Goal: Find specific page/section: Find specific page/section

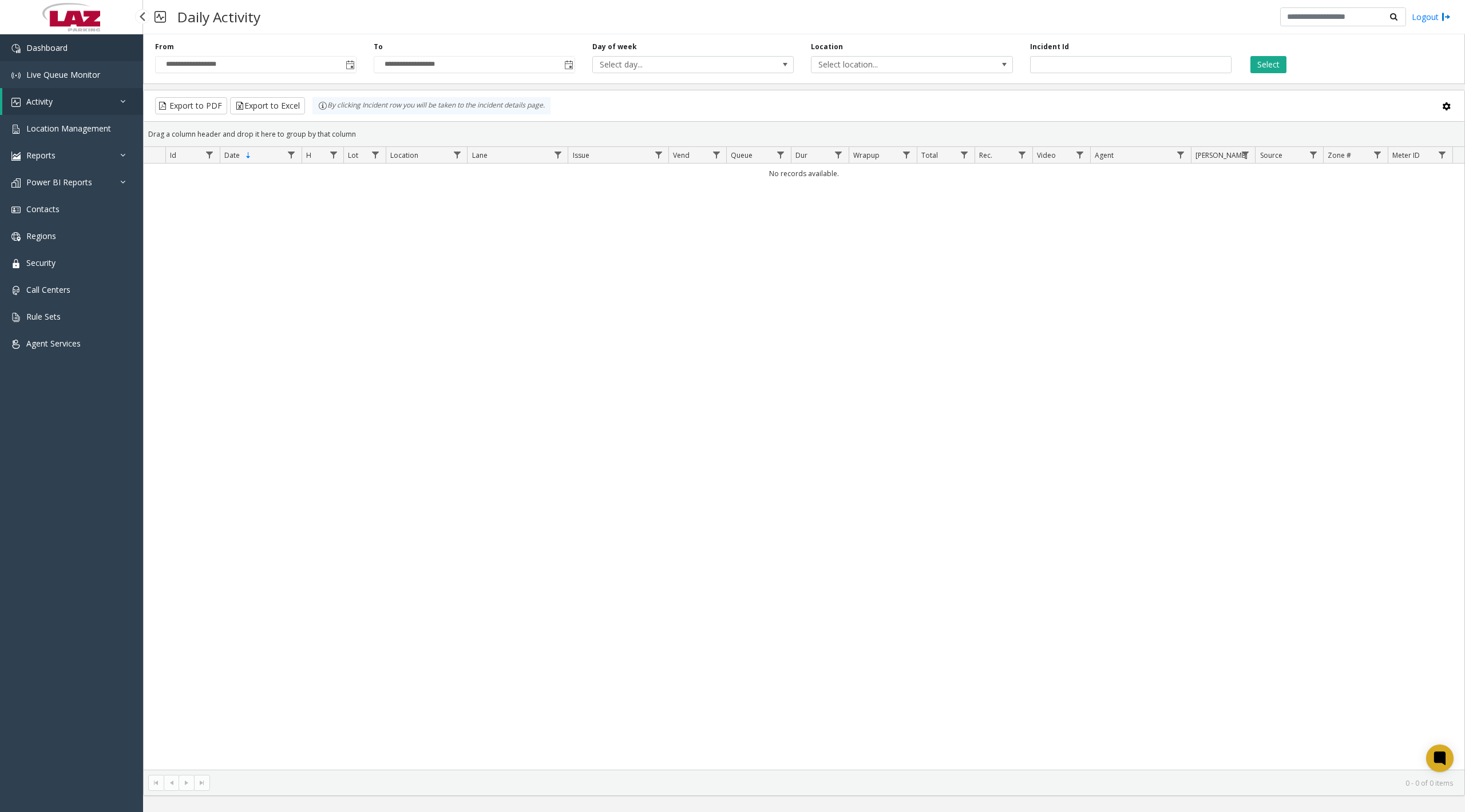
click at [56, 42] on span "Dashboard" at bounding box center [47, 48] width 41 height 11
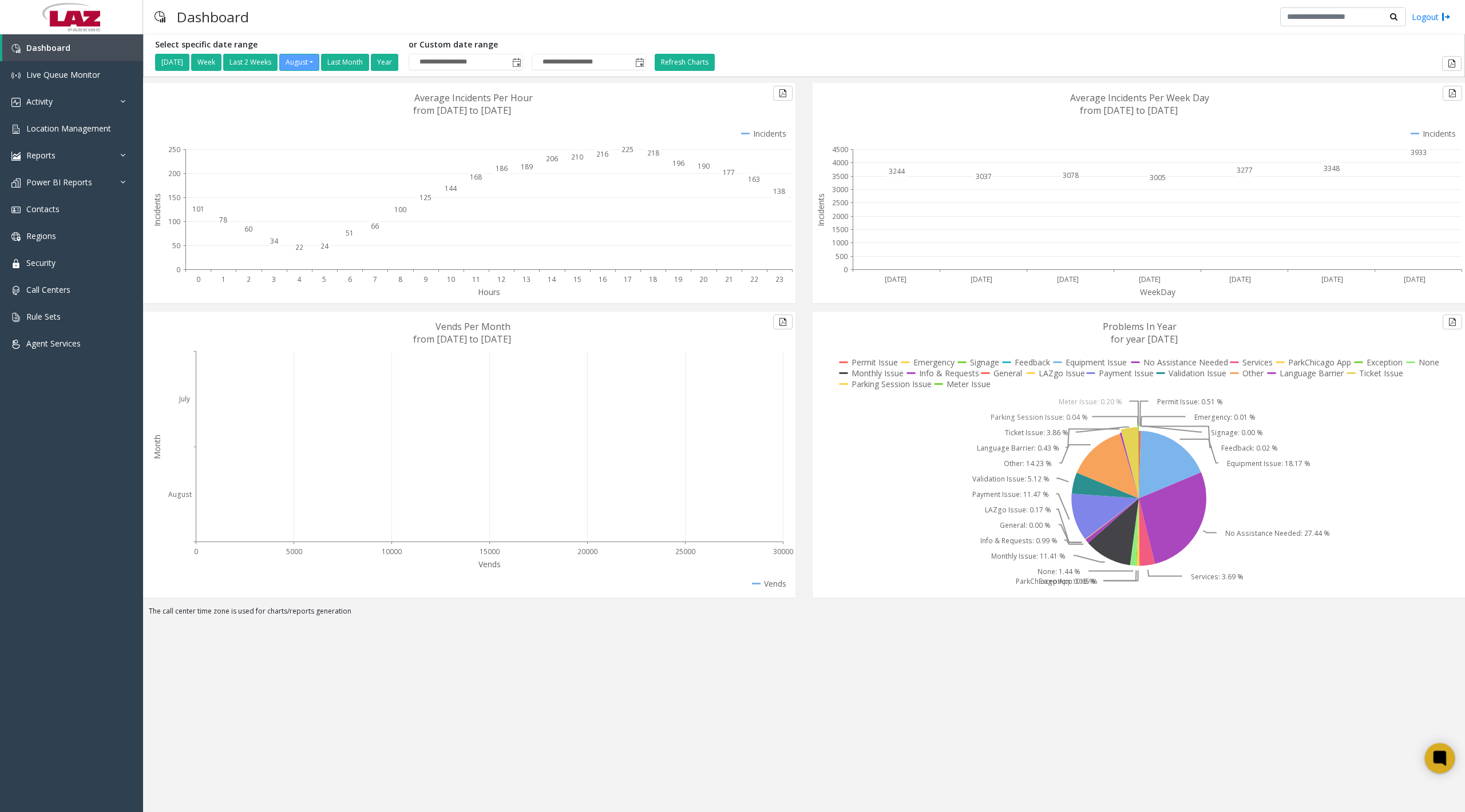
click at [1437, 759] on icon at bounding box center [1439, 758] width 8 height 8
click at [63, 180] on span "Power BI Reports" at bounding box center [59, 183] width 66 height 11
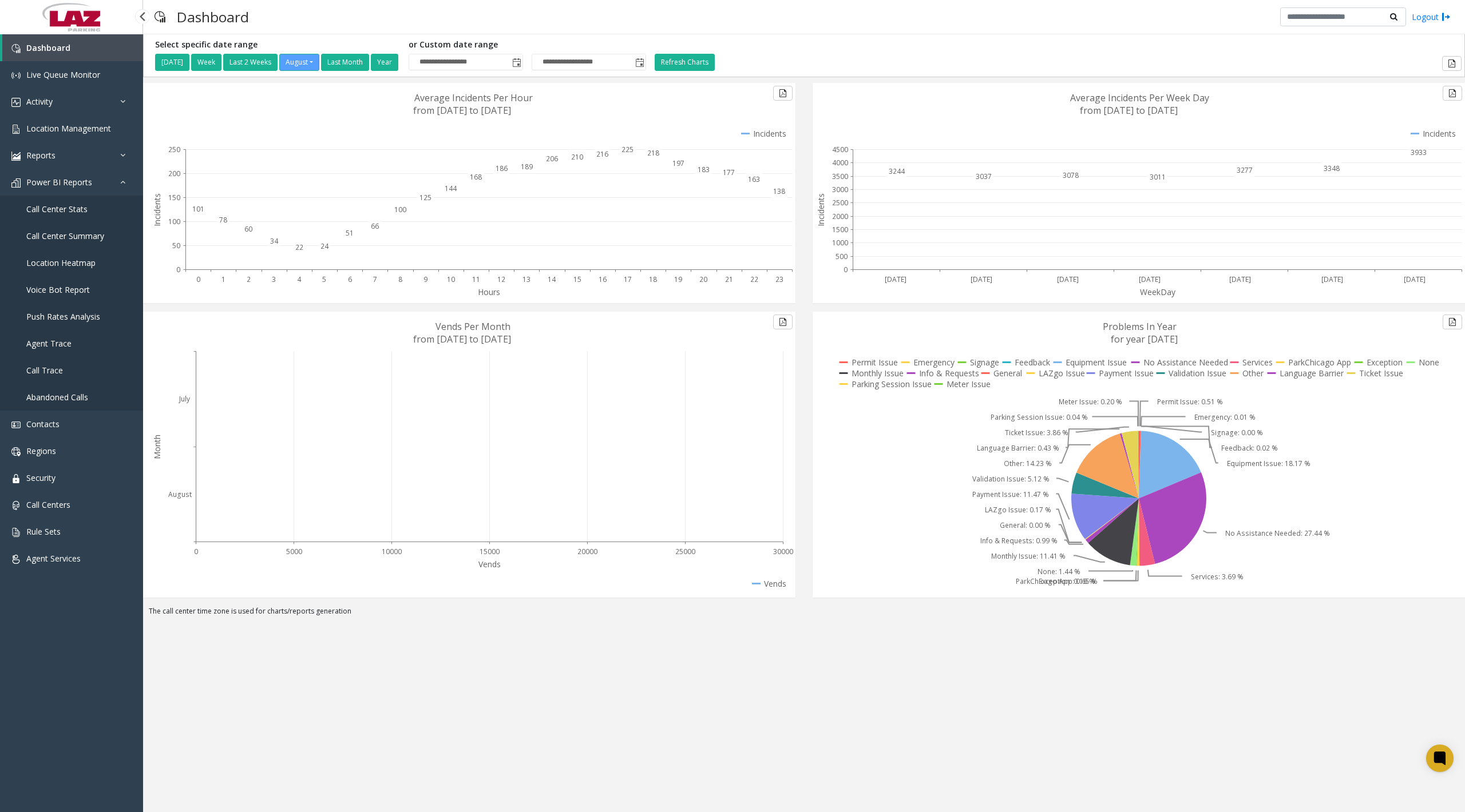
click at [53, 316] on span "Push Rates Analysis" at bounding box center [63, 317] width 74 height 11
